Goal: Task Accomplishment & Management: Manage account settings

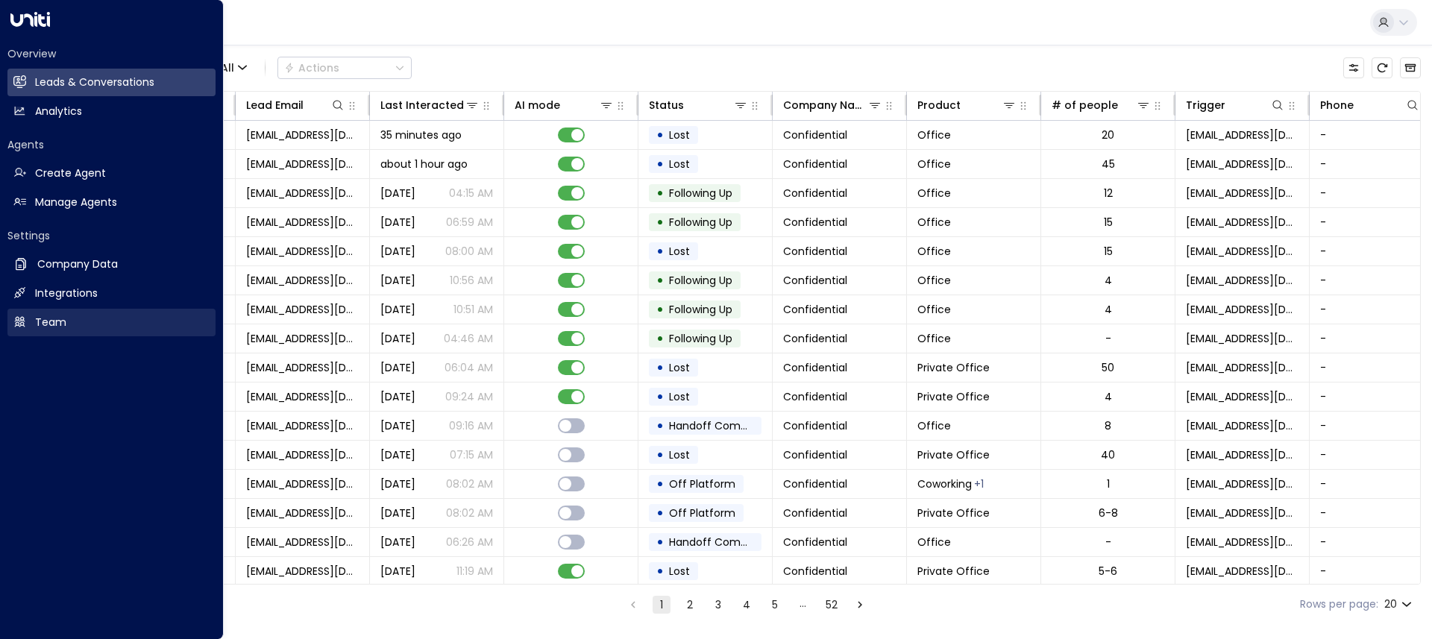
click at [46, 328] on h2 "Team" at bounding box center [50, 323] width 31 height 16
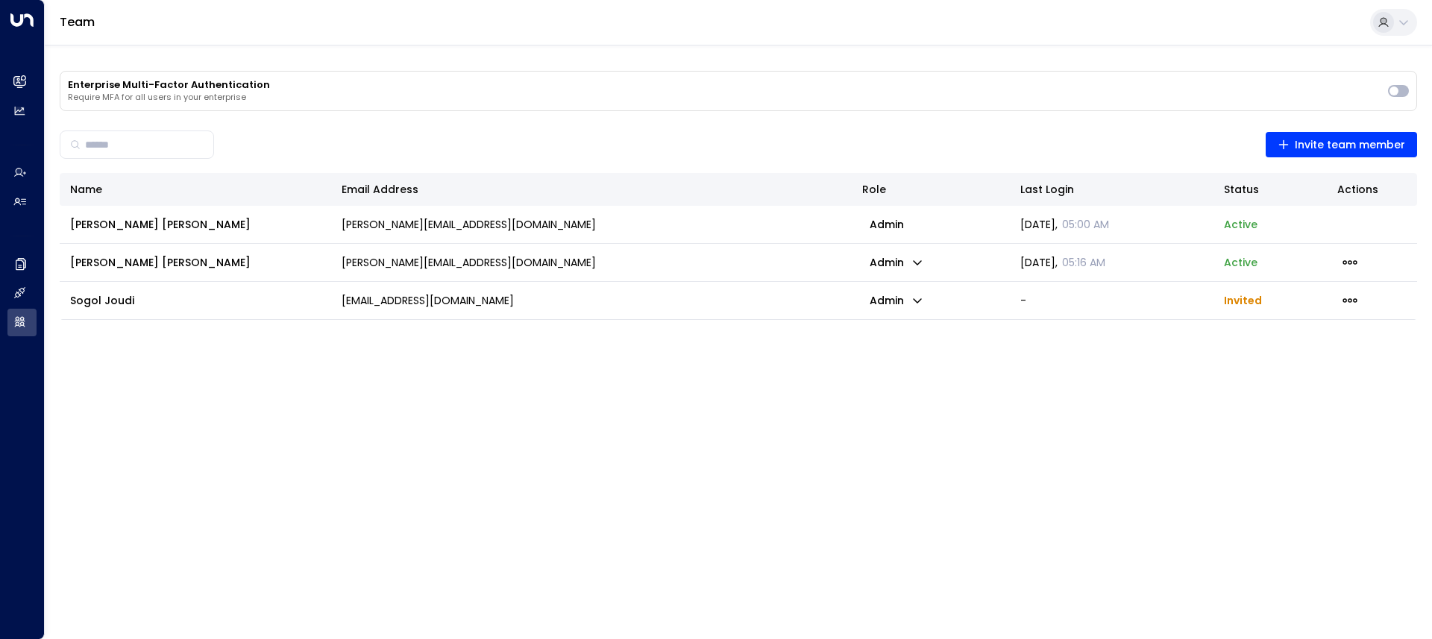
click at [563, 388] on div "Name Email Address Role Last Login Status Actions [PERSON_NAME] Randall [EMAIL_…" at bounding box center [739, 433] width 1358 height 520
click at [1355, 296] on icon "button" at bounding box center [1350, 300] width 16 height 16
click at [1298, 324] on span "Resend Invite" at bounding box center [1306, 331] width 72 height 16
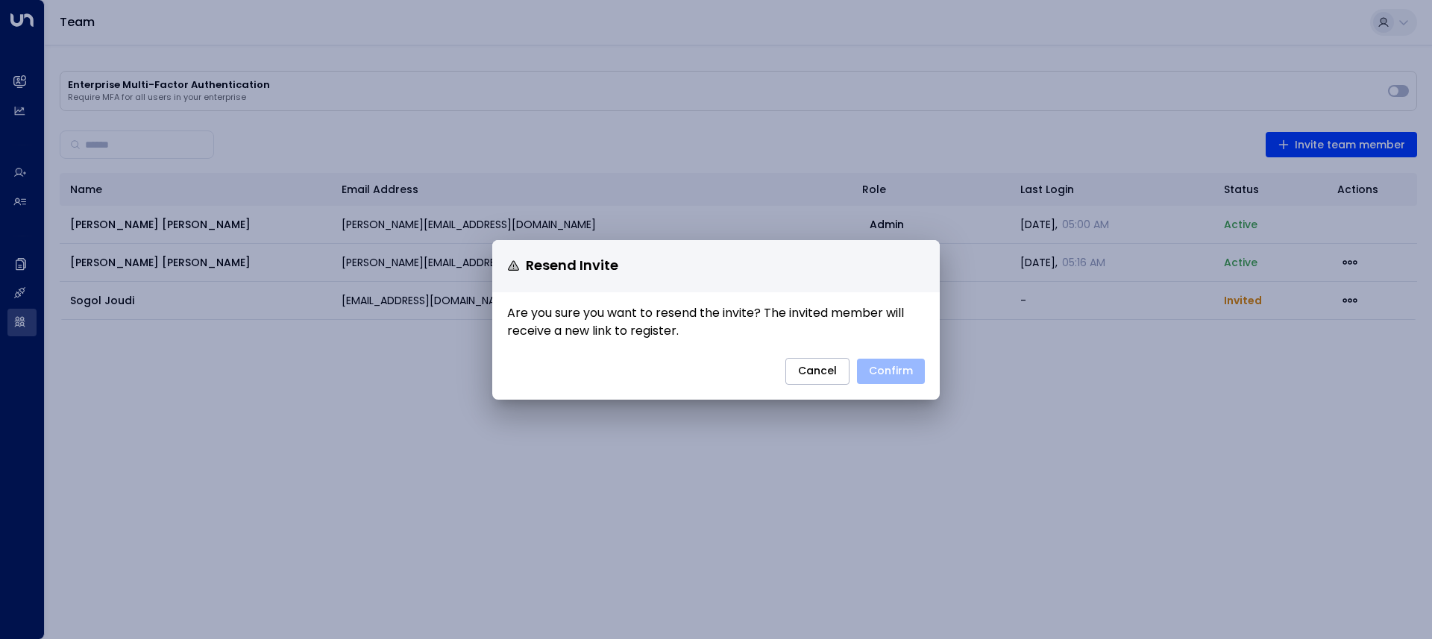
click at [892, 365] on button "Confirm" at bounding box center [891, 371] width 68 height 25
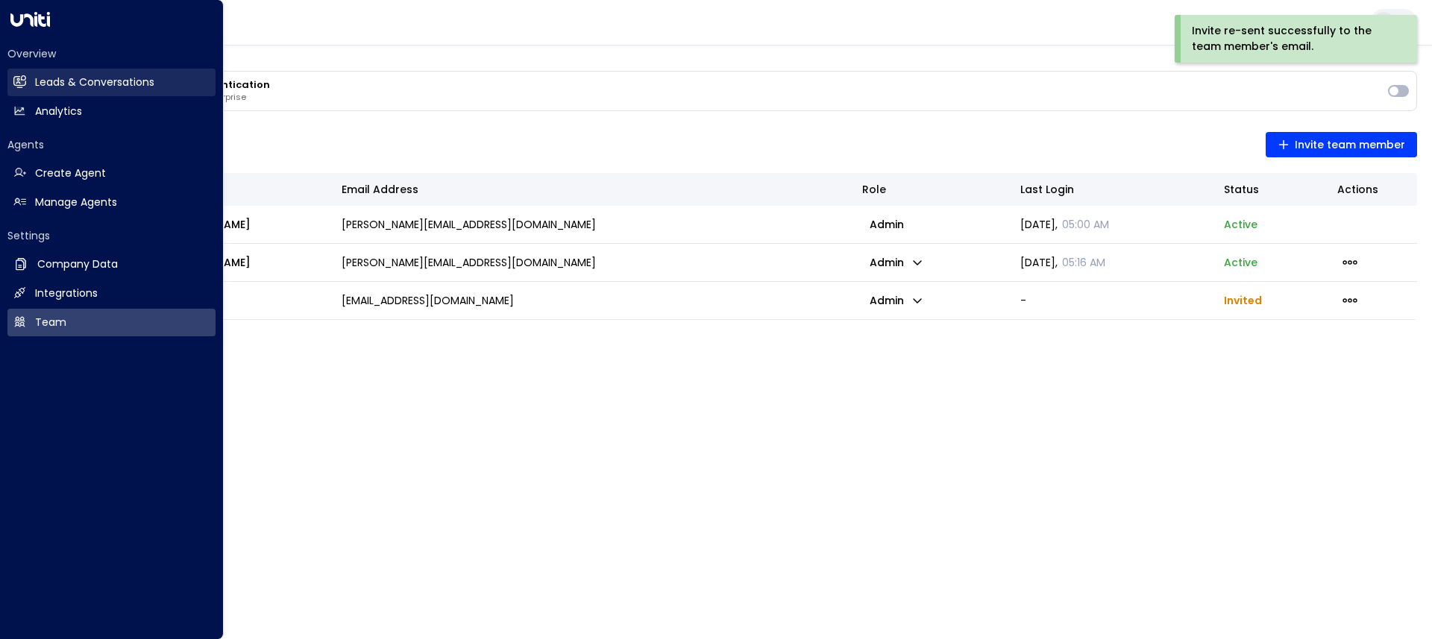
click at [23, 75] on icon at bounding box center [19, 81] width 13 height 13
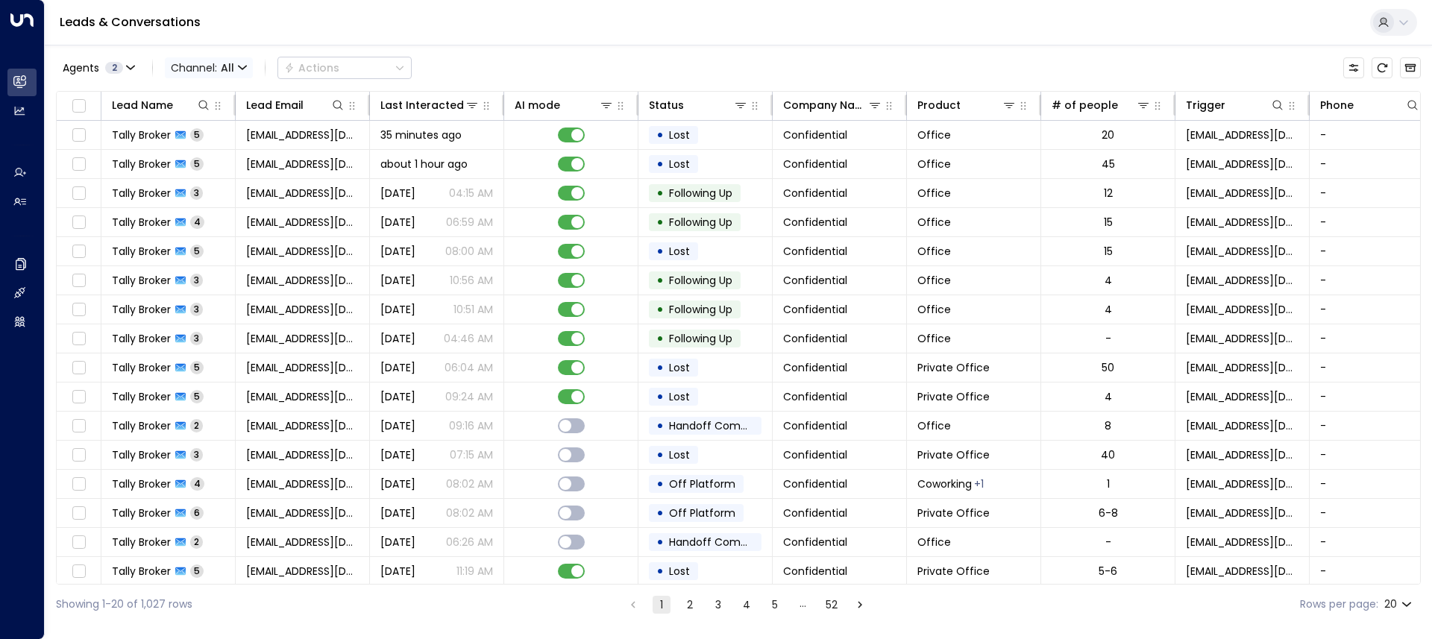
click at [231, 66] on span "All" at bounding box center [227, 68] width 13 height 12
click at [231, 66] on div at bounding box center [716, 319] width 1432 height 639
click at [119, 69] on span "2" at bounding box center [114, 68] width 18 height 12
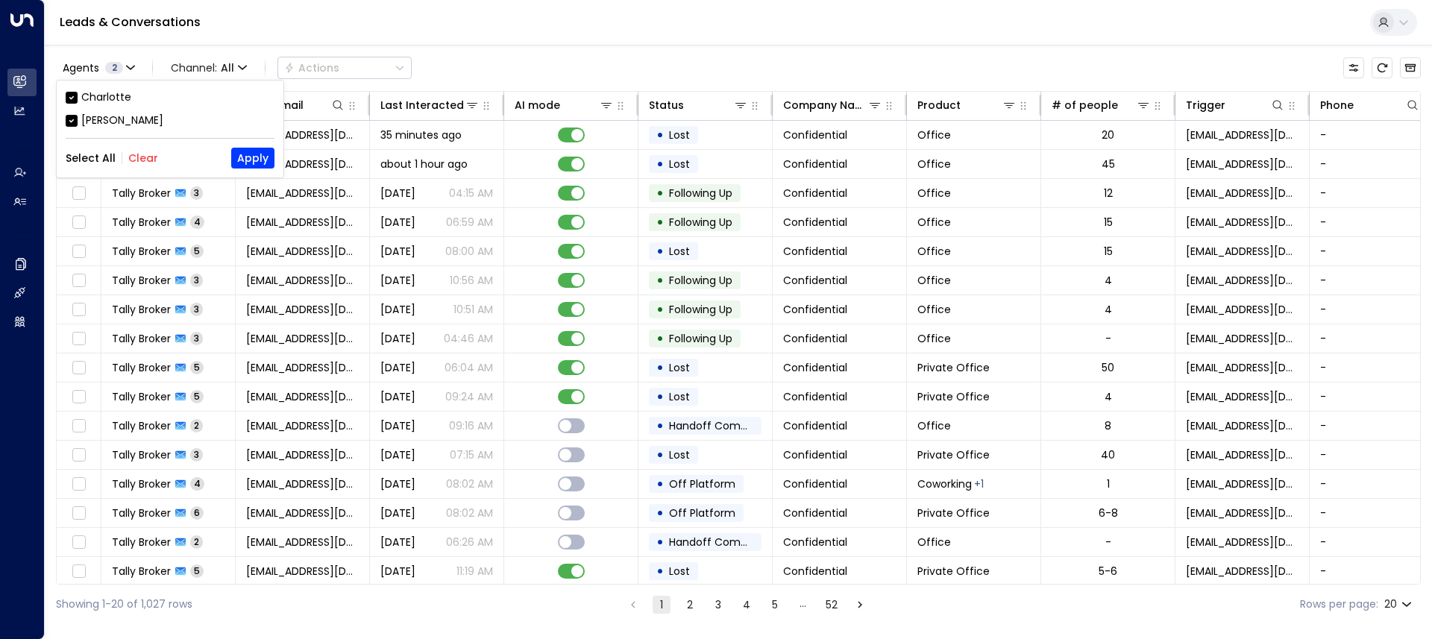
click at [599, 26] on div at bounding box center [716, 319] width 1432 height 639
